Goal: Transaction & Acquisition: Download file/media

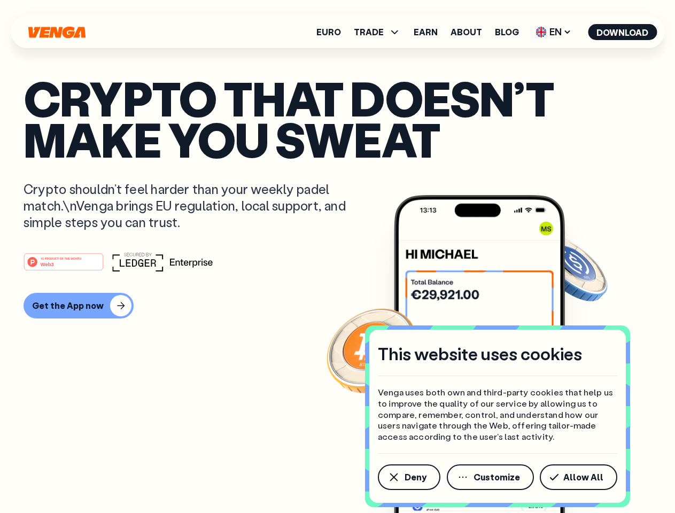
click at [337, 257] on div "#1 PRODUCT OF THE MONTH Web3" at bounding box center [338, 261] width 628 height 19
click at [409, 478] on span "Deny" at bounding box center [416, 477] width 22 height 9
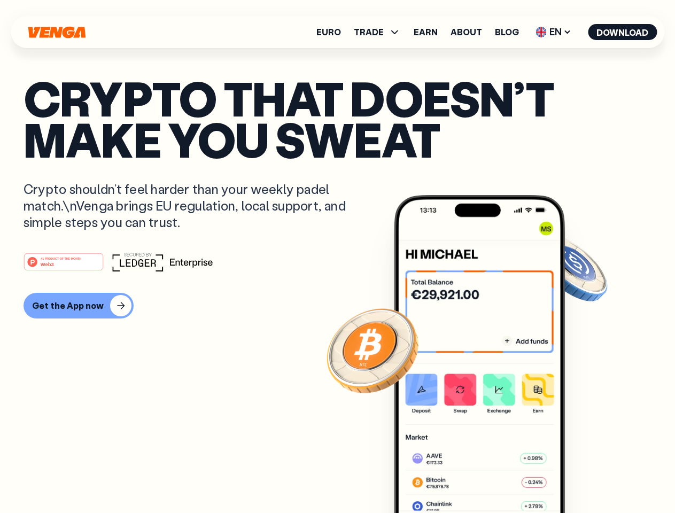
click at [491, 478] on img at bounding box center [479, 374] width 171 height 358
click at [581, 478] on article "Crypto that doesn’t make you sweat Crypto shouldn’t feel harder than your weekl…" at bounding box center [338, 278] width 628 height 401
click at [381, 32] on span "TRADE" at bounding box center [369, 32] width 30 height 9
click at [554, 32] on span "EN" at bounding box center [553, 32] width 43 height 17
click at [623, 32] on button "Download" at bounding box center [622, 32] width 69 height 16
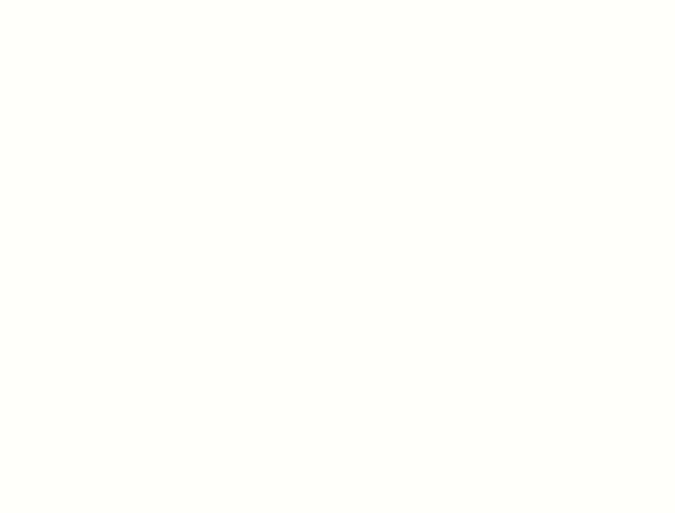
click at [337, 0] on html "This website uses cookies Venga uses both own and third-party cookies that help…" at bounding box center [337, 0] width 675 height 0
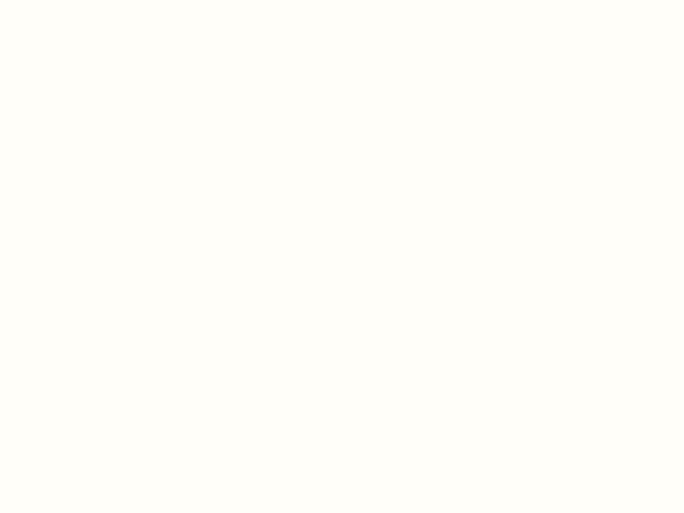
click at [77, 0] on html "This website uses cookies Venga uses both own and third-party cookies that help…" at bounding box center [342, 0] width 684 height 0
click at [65, 0] on html "This website uses cookies Venga uses both own and third-party cookies that help…" at bounding box center [342, 0] width 684 height 0
